Goal: Task Accomplishment & Management: Manage account settings

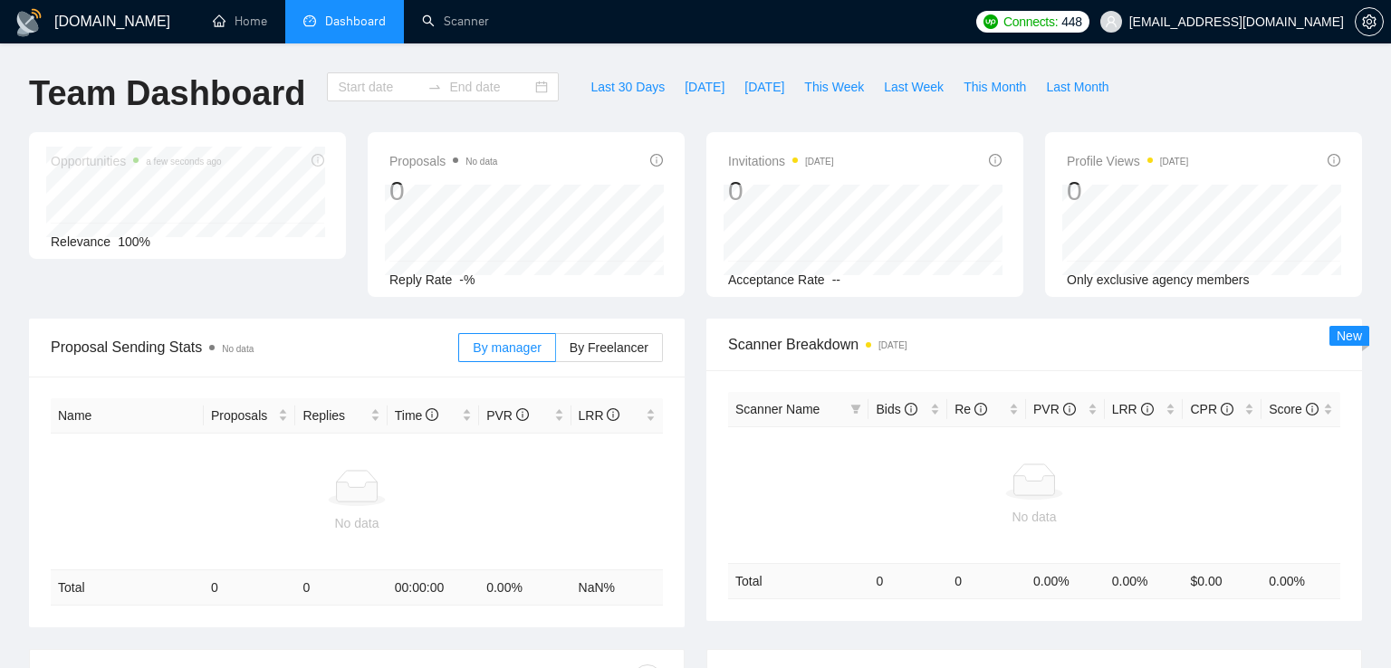
type input "2025-07-26"
type input "2025-08-25"
